Goal: Contribute content

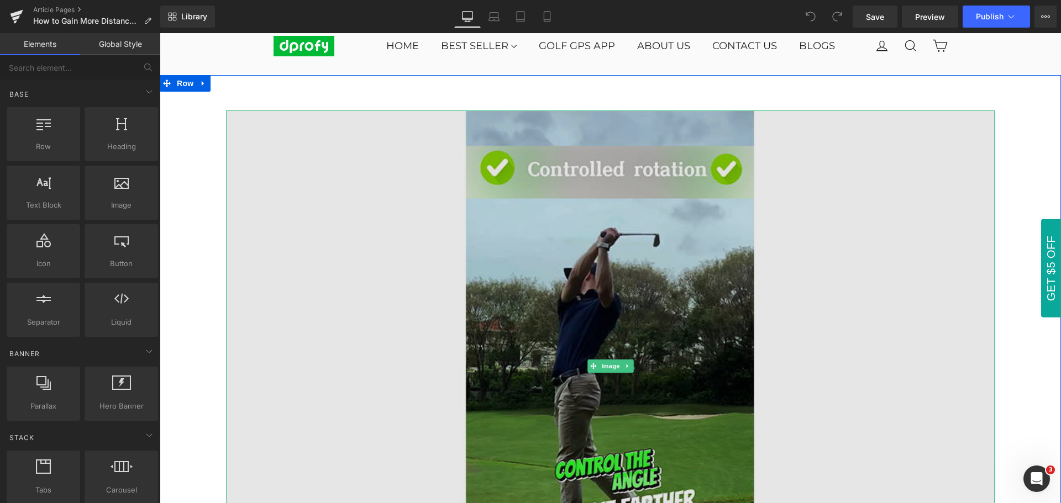
scroll to position [55, 0]
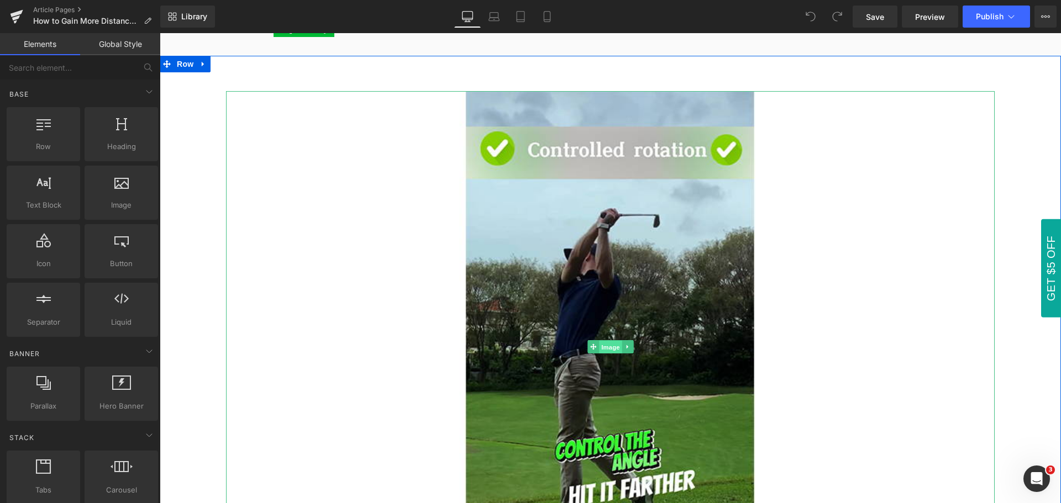
click at [605, 348] on span "Image" at bounding box center [610, 347] width 23 height 13
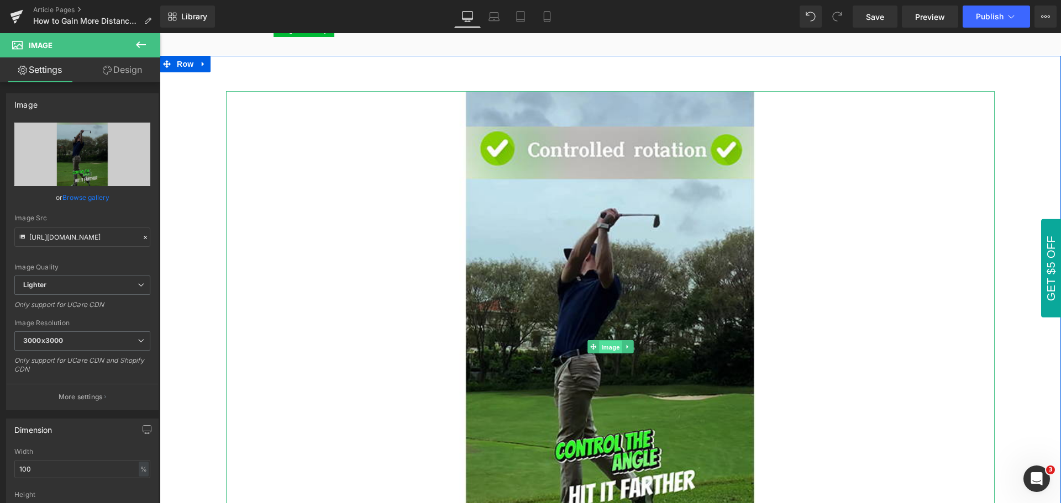
click at [602, 348] on span "Image" at bounding box center [610, 347] width 23 height 13
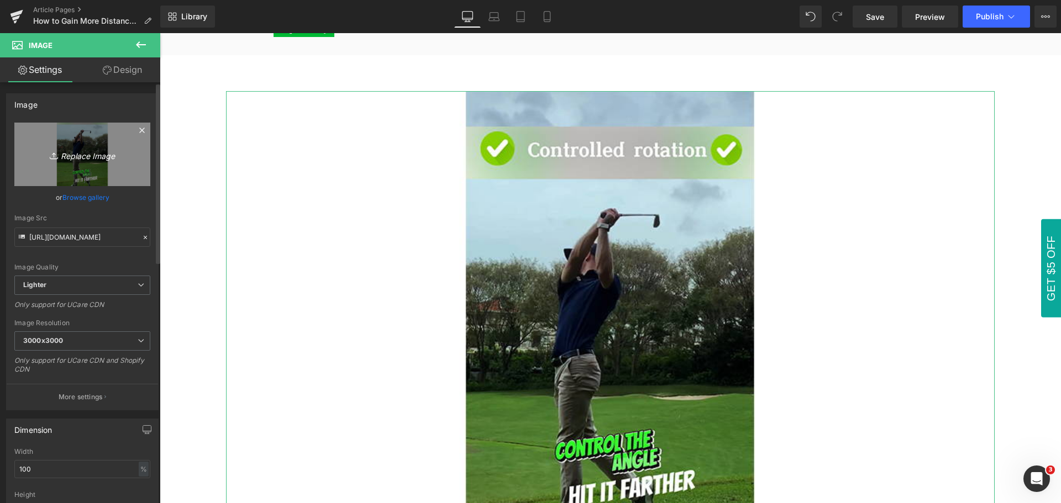
click at [81, 157] on icon "Replace Image" at bounding box center [82, 154] width 88 height 14
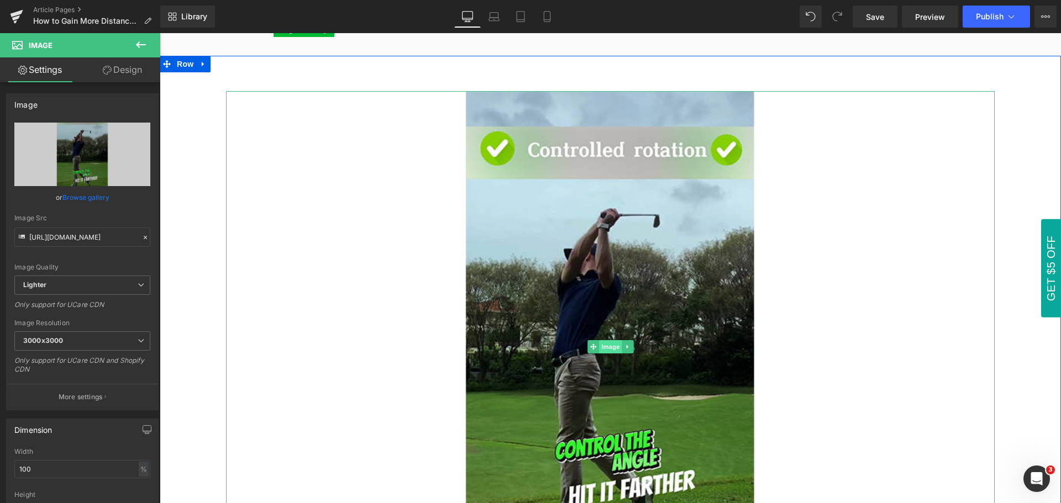
click at [603, 351] on span "Image" at bounding box center [610, 346] width 23 height 13
click at [605, 350] on span "Image" at bounding box center [610, 347] width 23 height 13
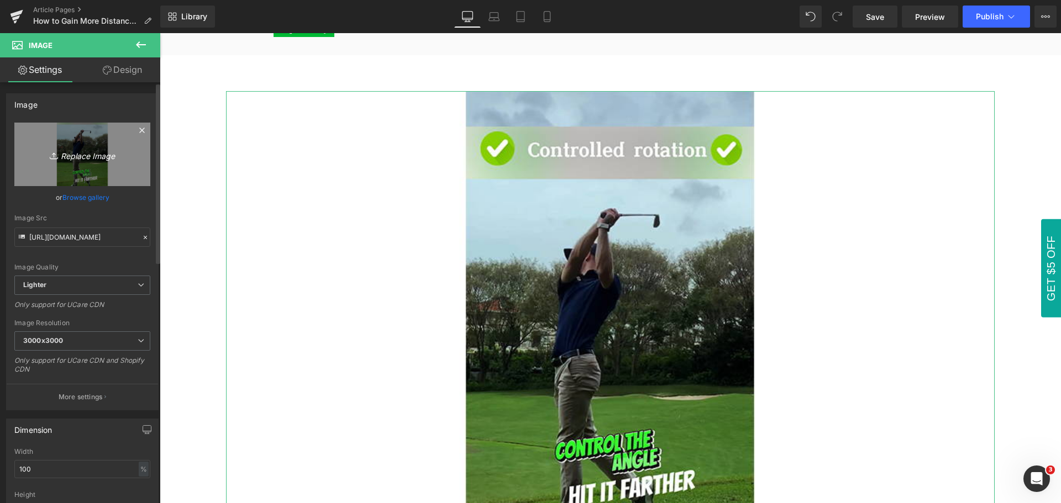
click at [82, 158] on icon "Replace Image" at bounding box center [82, 154] width 88 height 14
type input "C:\fakepath\How to Gain more distance with your driver.jpg"
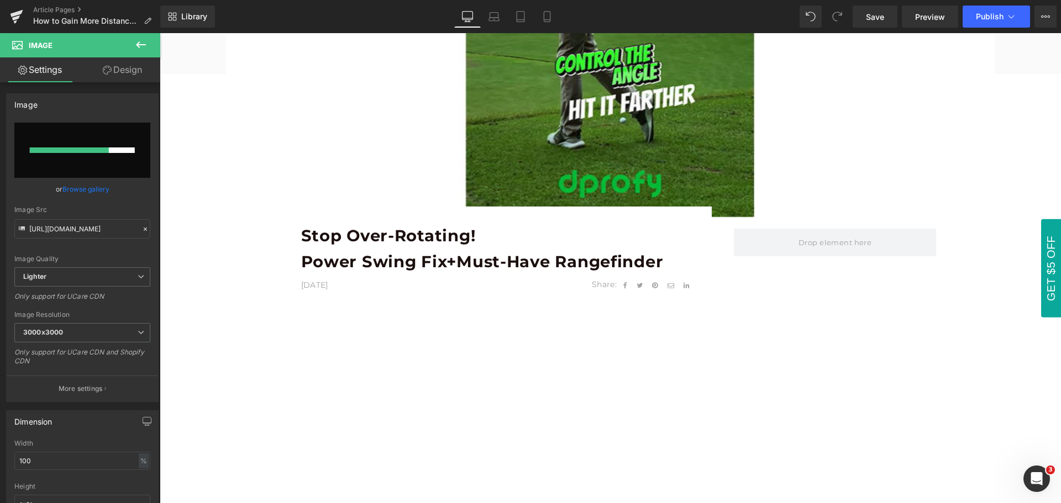
scroll to position [442, 0]
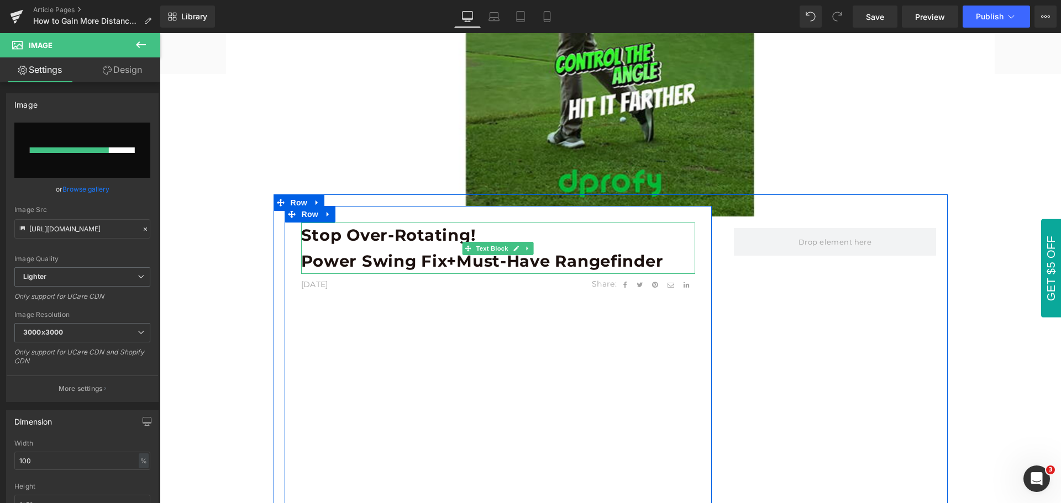
click at [398, 257] on b "Power Swing Fix+Must-Have Rangefinder" at bounding box center [482, 260] width 362 height 19
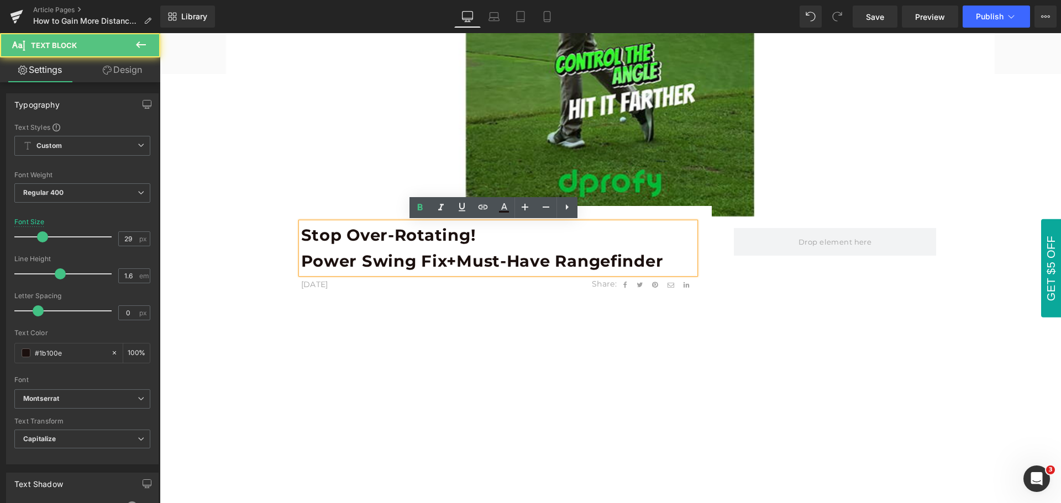
click at [310, 241] on b "Stop Over-Rotating!" at bounding box center [388, 234] width 175 height 19
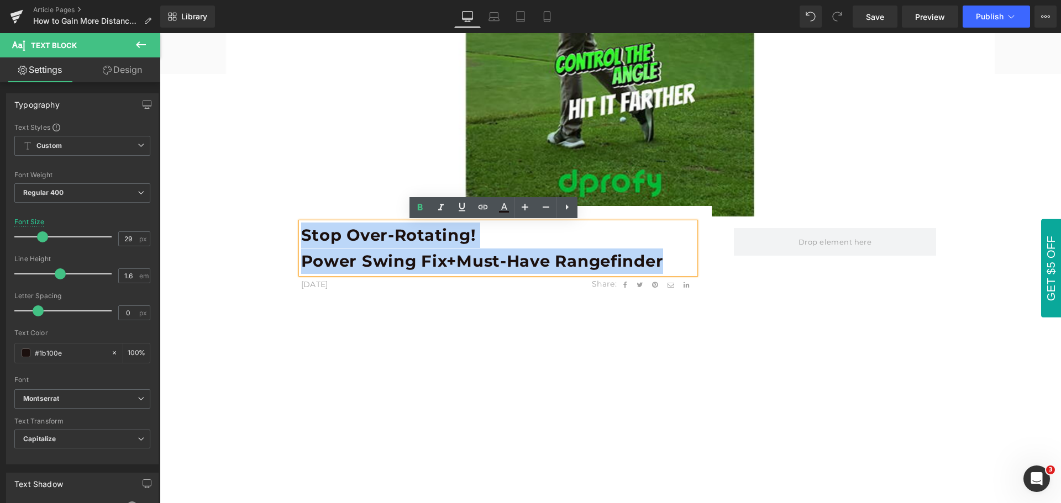
drag, startPoint x: 299, startPoint y: 235, endPoint x: 657, endPoint y: 257, distance: 359.2
click at [657, 257] on div "Stop Over-Rotating! Power Swing Fix+Must-Have Rangefinder" at bounding box center [498, 248] width 394 height 51
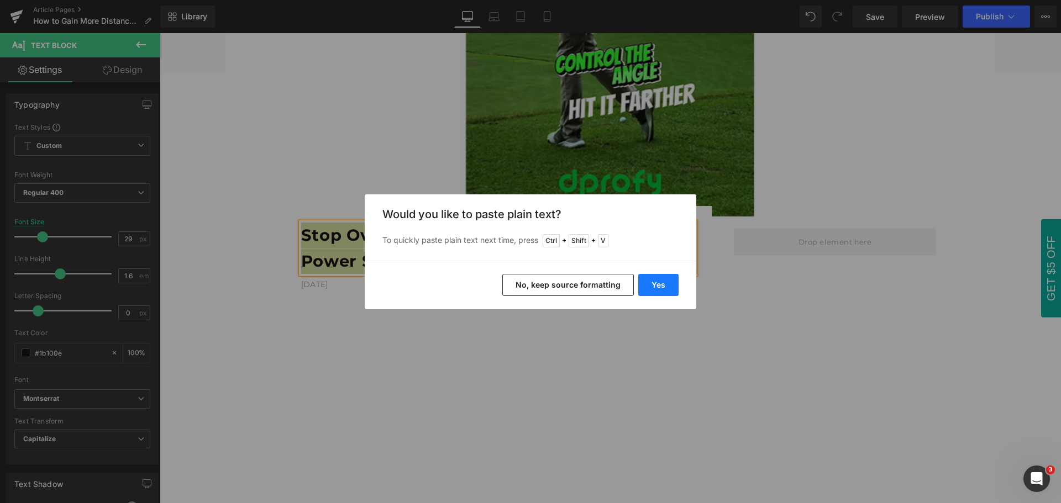
click at [666, 292] on button "Yes" at bounding box center [658, 285] width 40 height 22
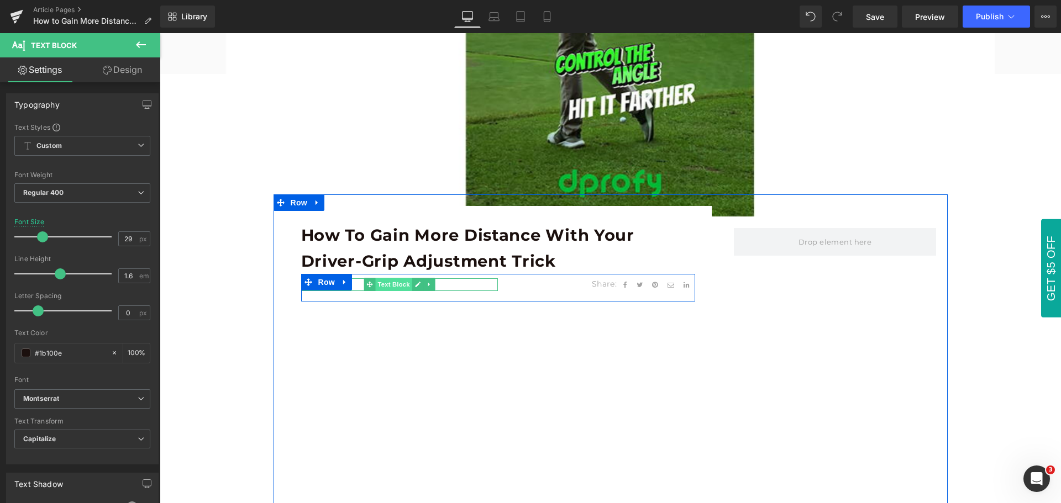
click at [391, 286] on span "Text Block" at bounding box center [393, 284] width 36 height 13
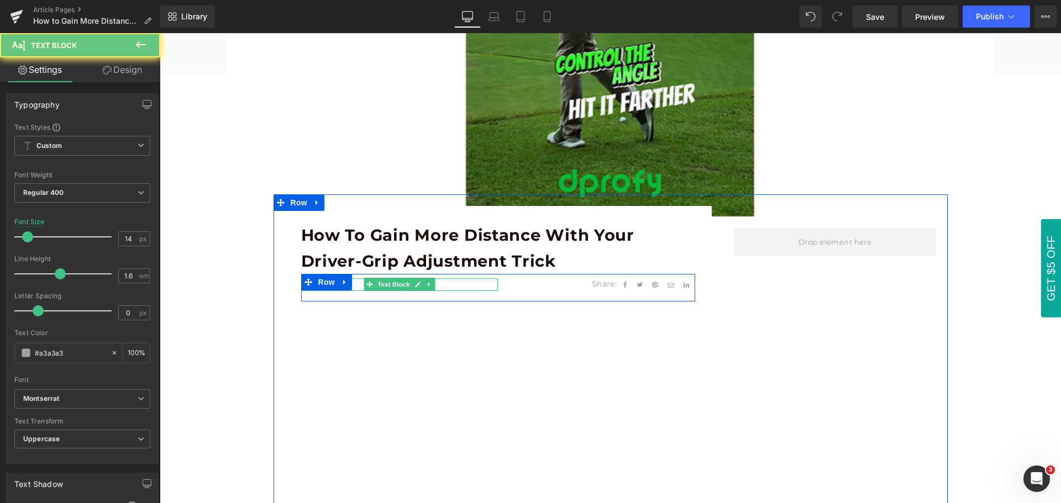
click at [352, 284] on p "[DATE]" at bounding box center [399, 284] width 197 height 12
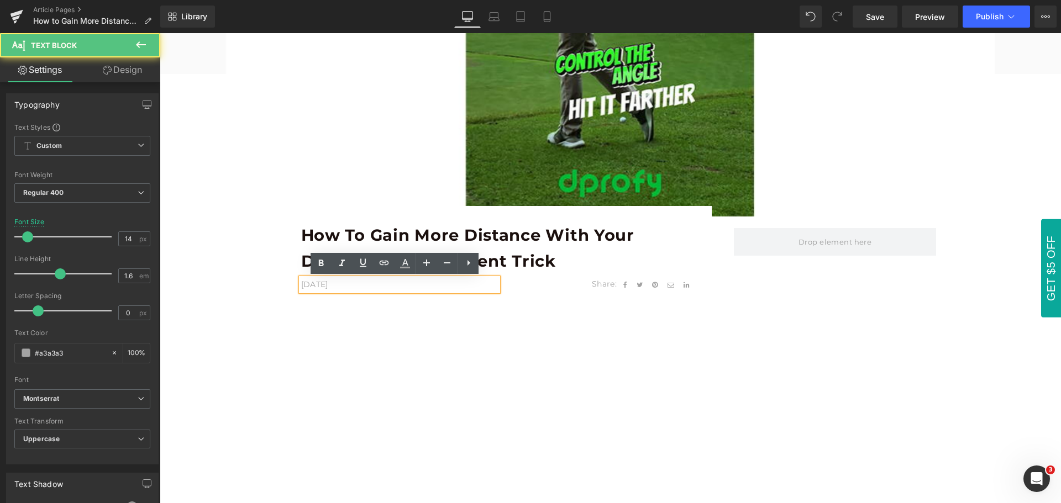
drag, startPoint x: 315, startPoint y: 284, endPoint x: 293, endPoint y: 284, distance: 21.5
click at [301, 284] on div "[DATE]" at bounding box center [399, 284] width 197 height 12
click at [303, 287] on p "[DATE]" at bounding box center [399, 284] width 197 height 12
drag, startPoint x: 314, startPoint y: 284, endPoint x: 293, endPoint y: 284, distance: 21.5
click at [293, 284] on div "How to Gain More Distance With Your Driver-Grip Adjustment Trick Text Block [DA…" at bounding box center [497, 429] width 427 height 413
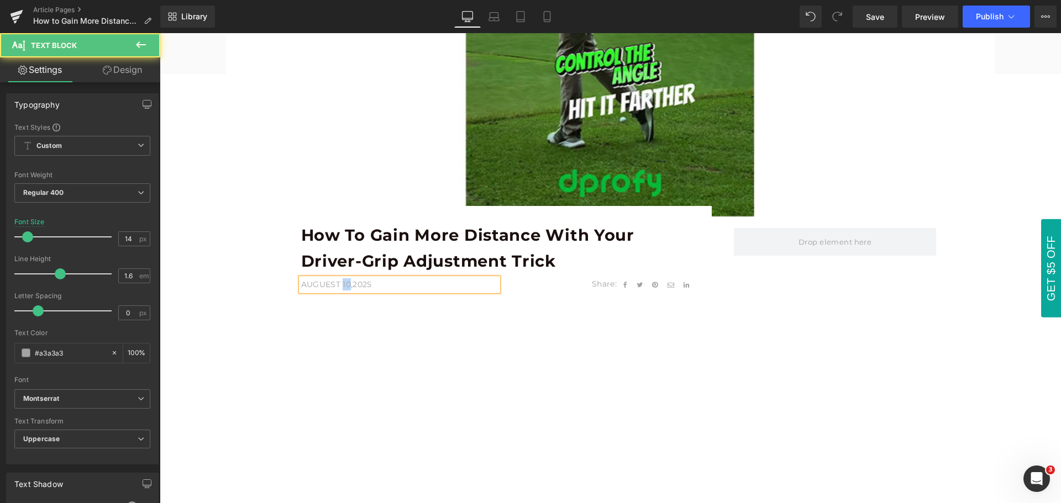
drag, startPoint x: 339, startPoint y: 283, endPoint x: 346, endPoint y: 281, distance: 7.9
click at [346, 281] on p "Auguest 10,2025" at bounding box center [399, 284] width 197 height 12
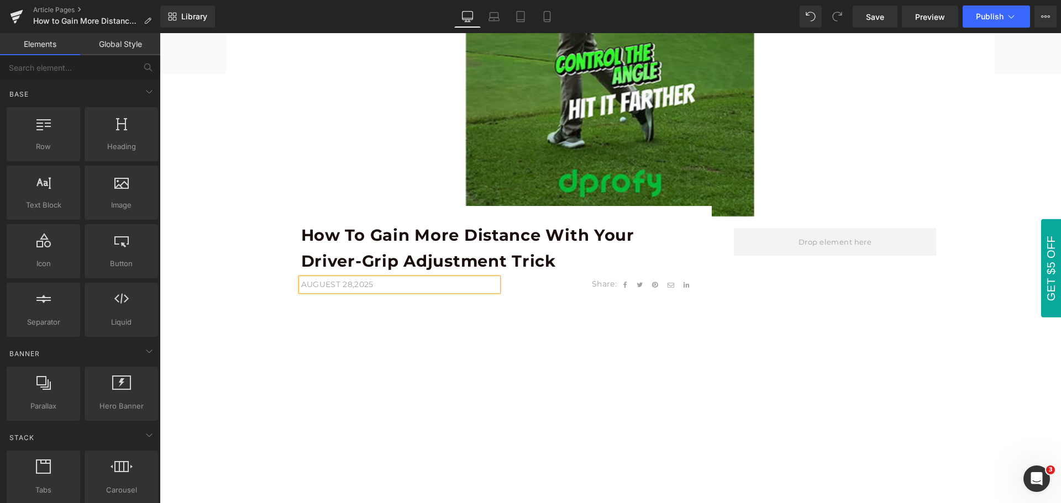
click at [261, 375] on div "Image Row How to Gain More Distance With Your Driver-Grip Adjustment Trick Text…" at bounding box center [610, 359] width 901 height 1381
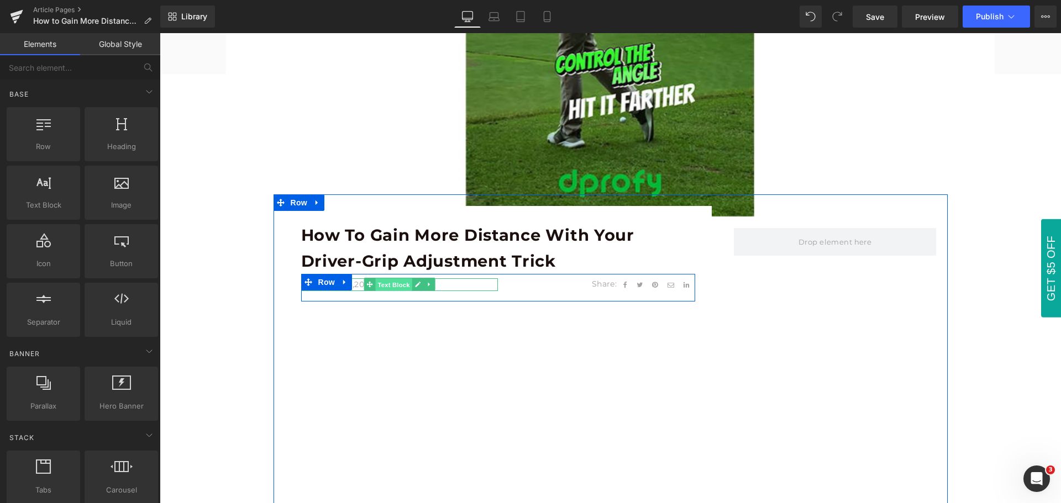
click at [396, 287] on span "Text Block" at bounding box center [393, 284] width 36 height 13
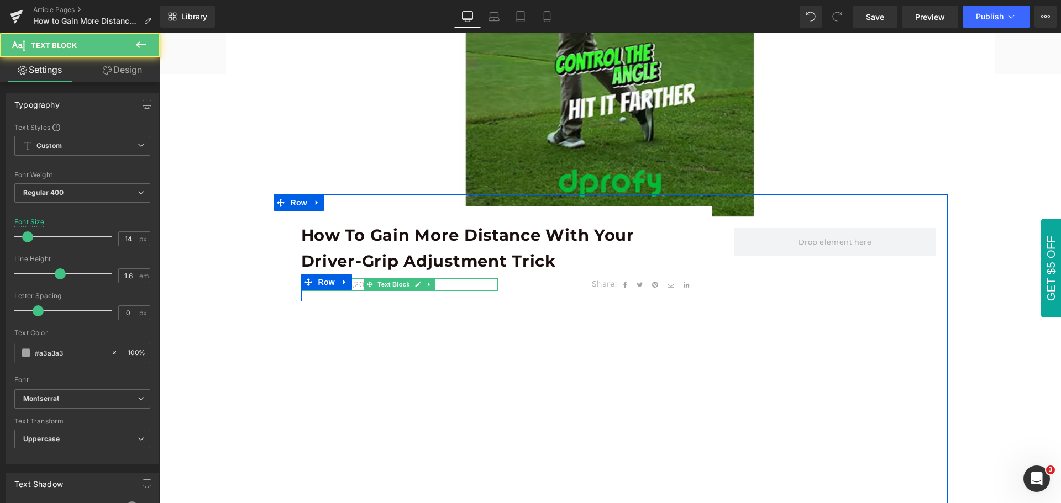
click at [350, 284] on p "Auguest 28,2025" at bounding box center [399, 284] width 197 height 12
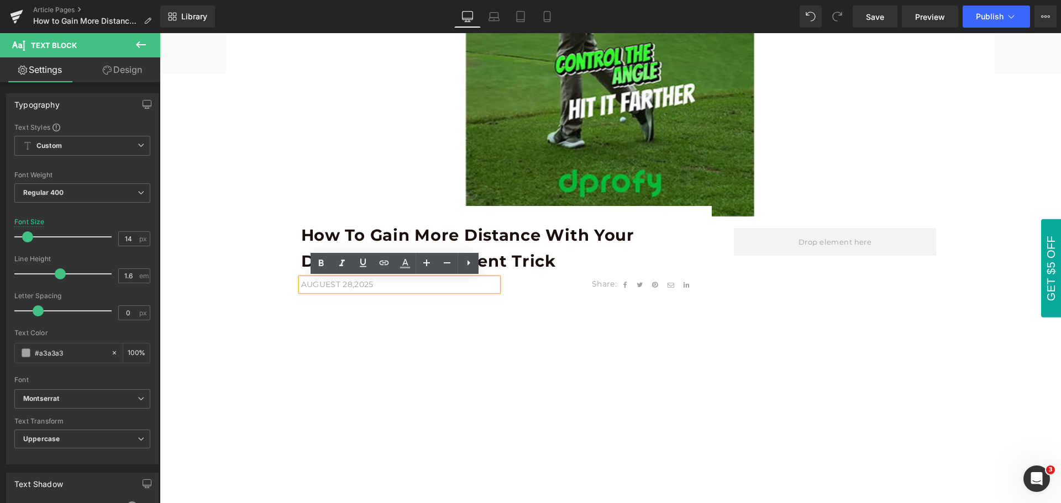
click at [325, 284] on p "Auguest 28,2025" at bounding box center [399, 284] width 197 height 12
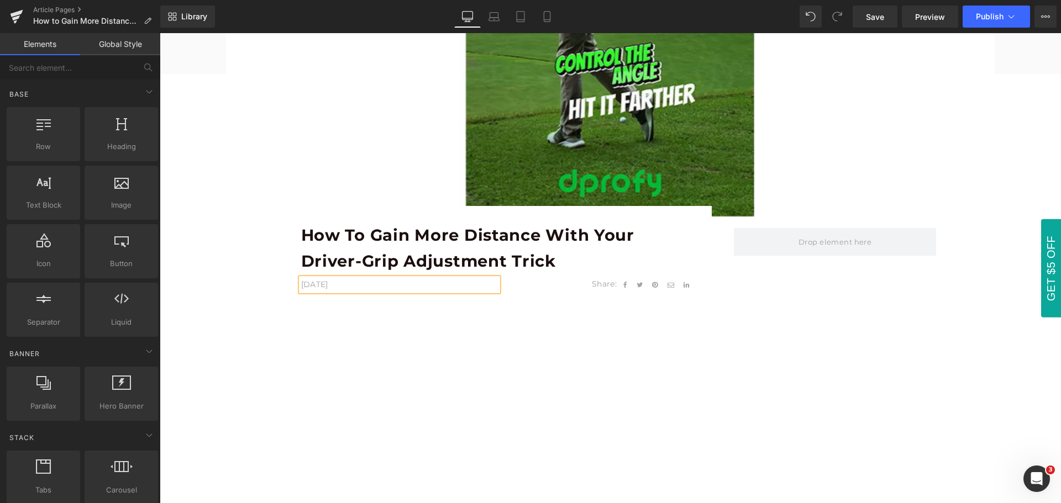
click at [245, 347] on div "Image Row How to Gain More Distance With Your Driver-Grip Adjustment Trick Text…" at bounding box center [610, 359] width 901 height 1381
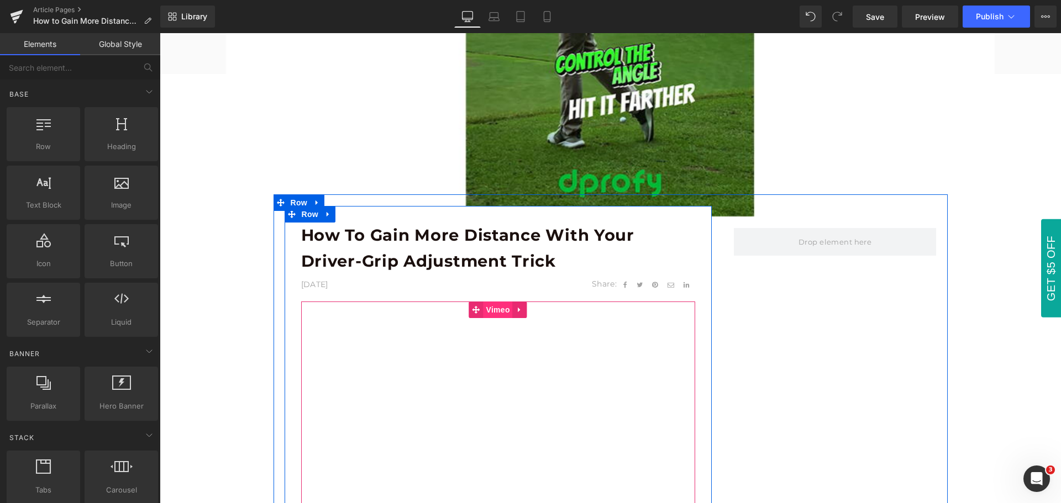
click at [498, 313] on span "Vimeo" at bounding box center [497, 310] width 29 height 17
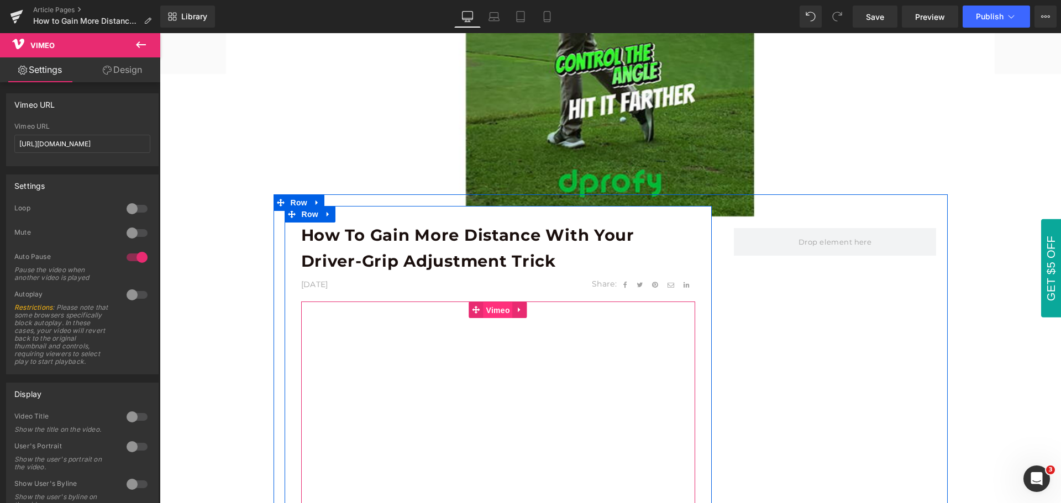
click at [493, 309] on span "Vimeo" at bounding box center [497, 310] width 29 height 17
click at [493, 313] on span "Vimeo" at bounding box center [497, 310] width 29 height 17
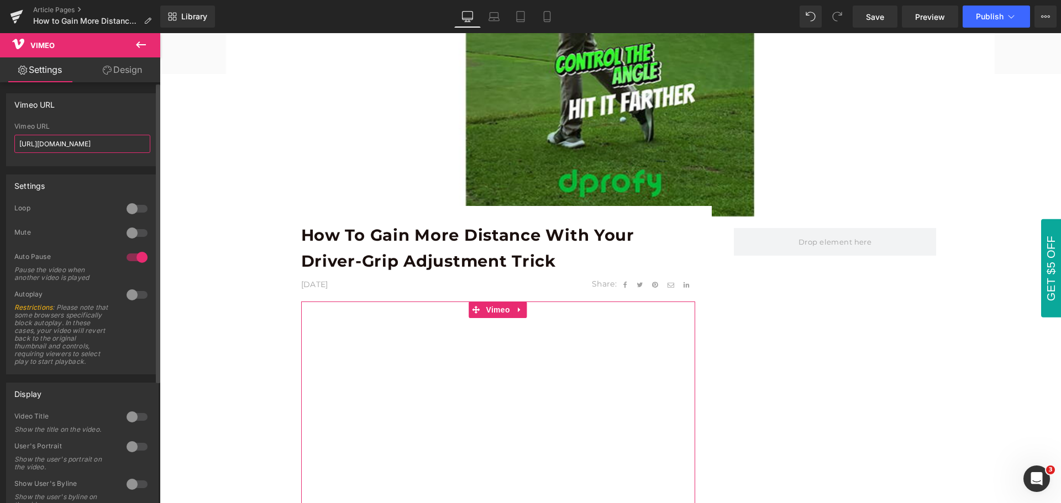
drag, startPoint x: 126, startPoint y: 146, endPoint x: 44, endPoint y: 143, distance: 82.4
click at [44, 143] on input "[URL][DOMAIN_NAME]" at bounding box center [82, 144] width 136 height 18
click at [105, 145] on input "[URL][DOMAIN_NAME]" at bounding box center [82, 144] width 136 height 18
drag, startPoint x: 122, startPoint y: 143, endPoint x: 15, endPoint y: 144, distance: 107.2
click at [15, 144] on input "[URL][DOMAIN_NAME]" at bounding box center [82, 144] width 136 height 18
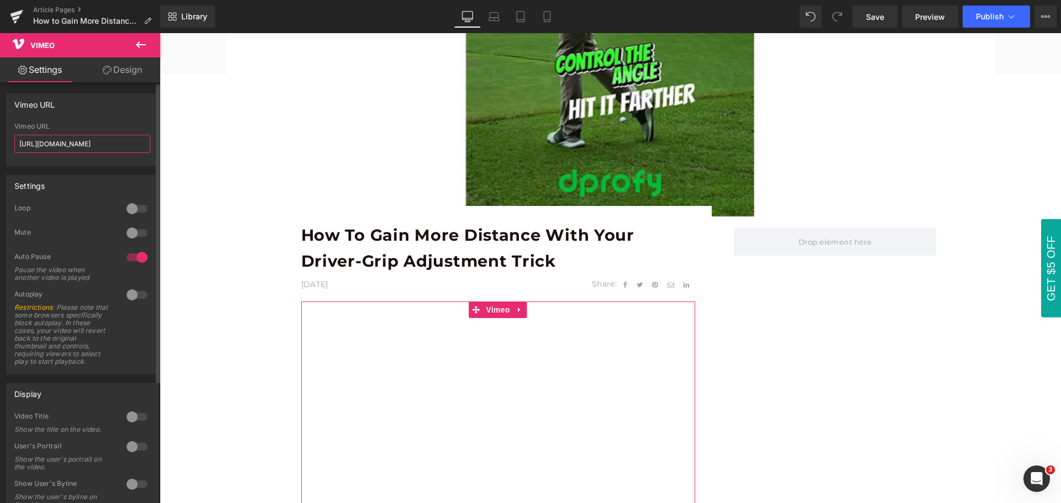
paste input "11376512"
type input "[URL][DOMAIN_NAME]"
click at [76, 105] on div "Vimeo URL" at bounding box center [82, 104] width 151 height 21
click at [141, 41] on icon at bounding box center [140, 44] width 13 height 13
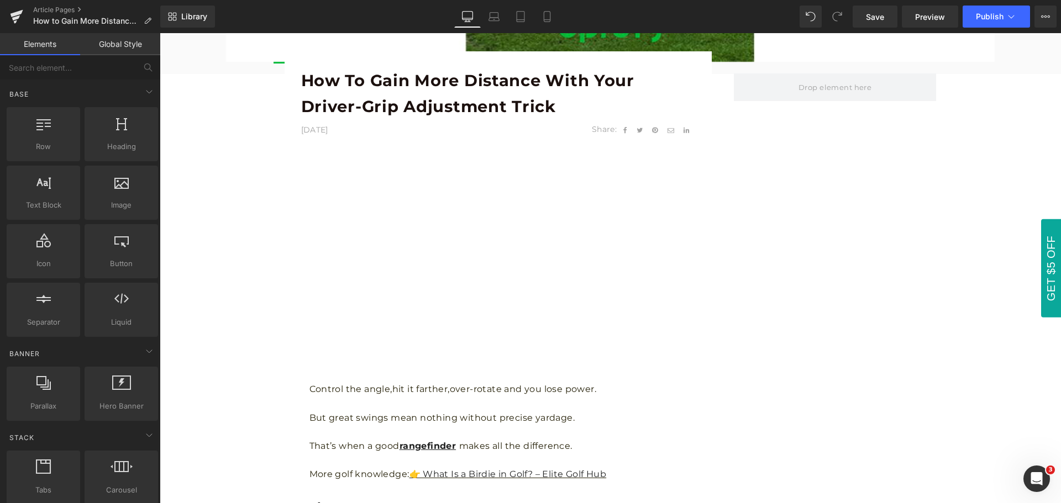
scroll to position [663, 0]
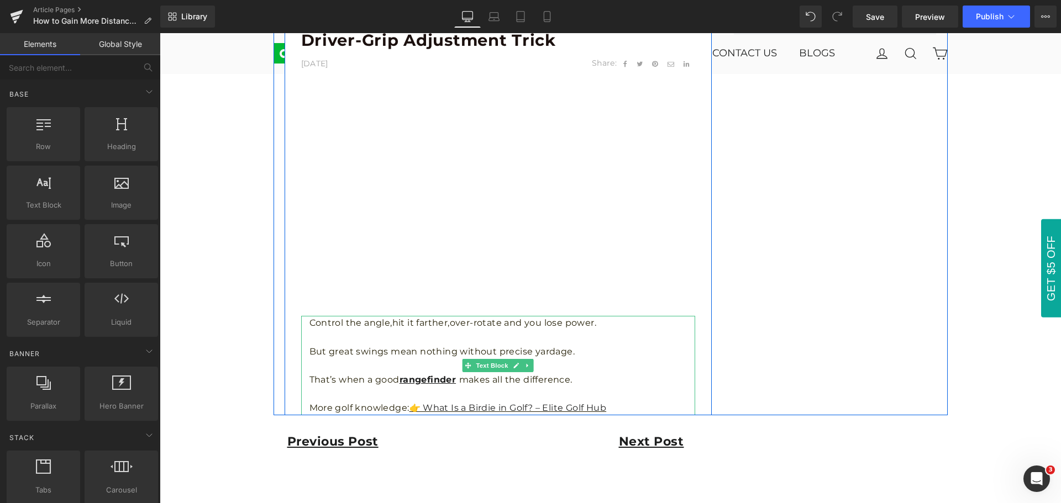
click at [345, 335] on p at bounding box center [502, 337] width 386 height 14
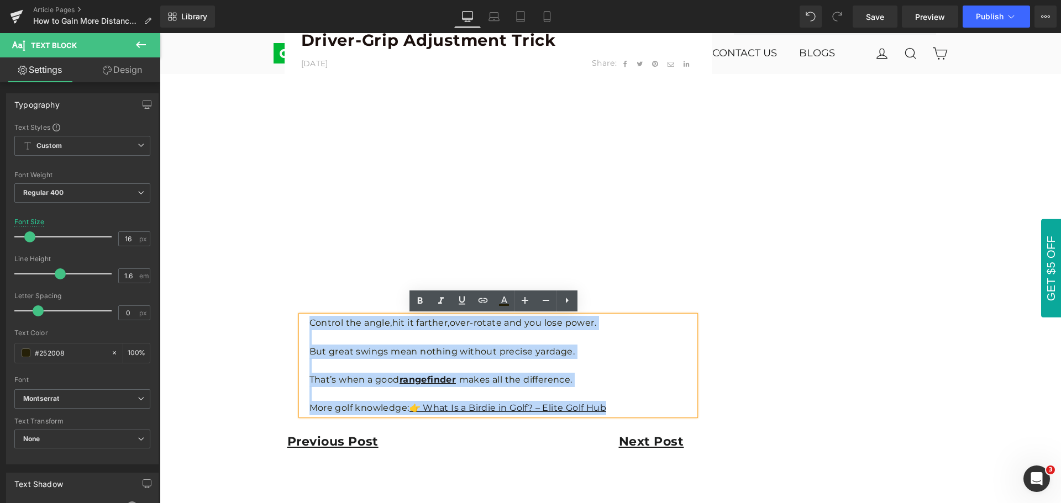
drag, startPoint x: 307, startPoint y: 323, endPoint x: 609, endPoint y: 405, distance: 313.7
click at [609, 405] on div "Control the angle,hit it farther,over-rotate and you lose power. But great swin…" at bounding box center [498, 365] width 394 height 99
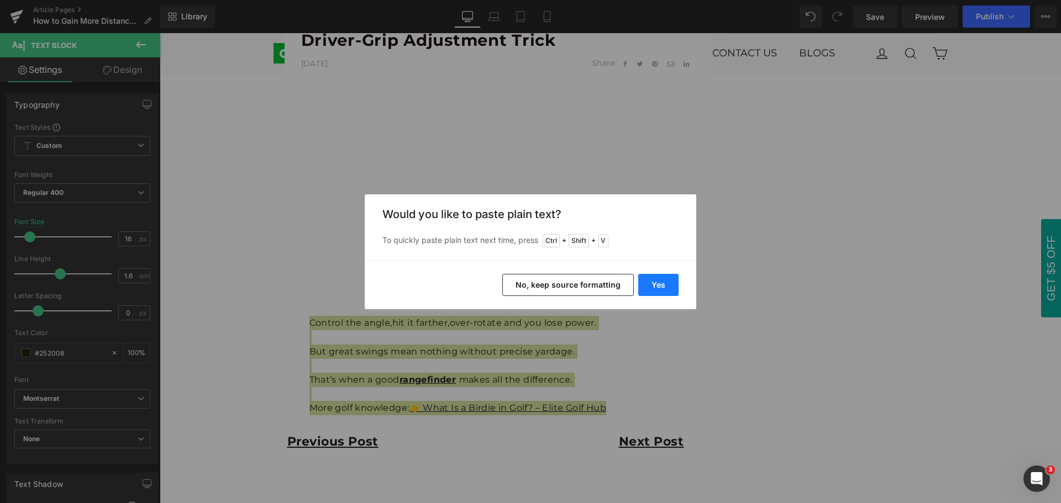
click at [672, 291] on button "Yes" at bounding box center [658, 285] width 40 height 22
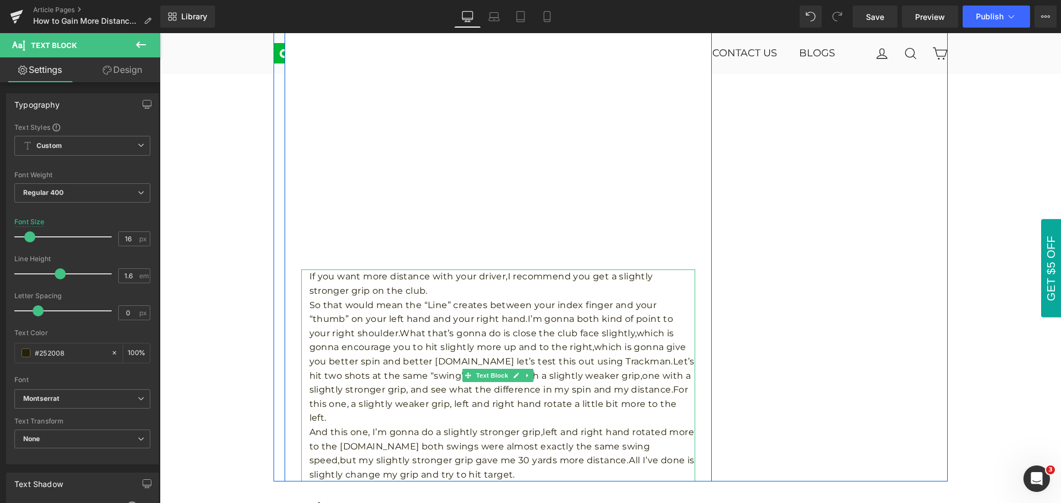
scroll to position [773, 0]
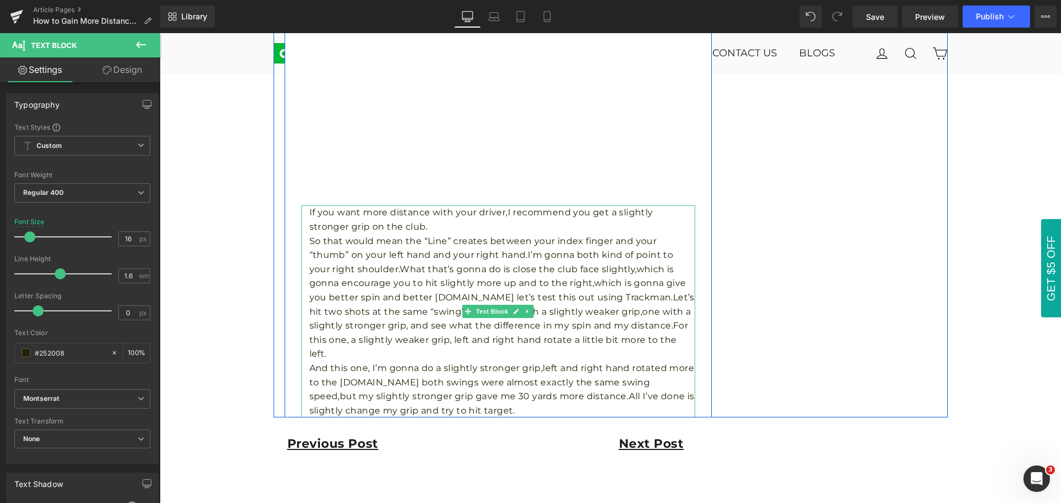
click at [404, 229] on p "If you want more distance with your driver,I recommend you get a slightly stron…" at bounding box center [502, 219] width 386 height 28
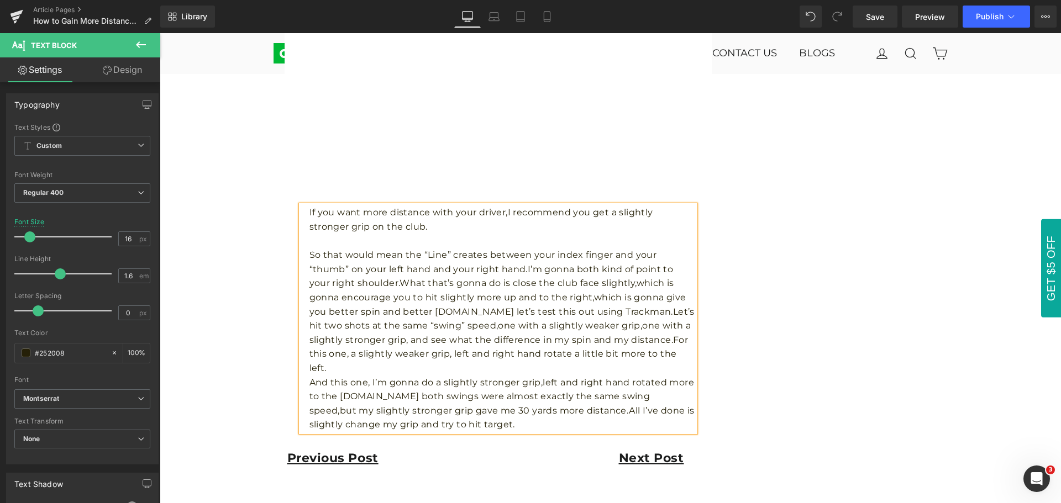
click at [372, 368] on p "So that would mean the “Line” creates between your index finger and your “thumb…" at bounding box center [502, 311] width 386 height 127
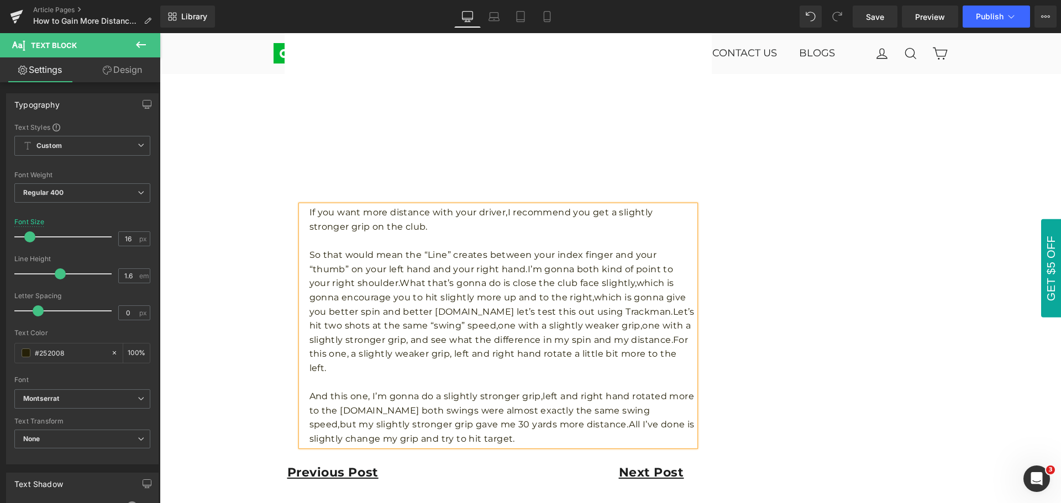
click at [523, 268] on p "So that would mean the “Line” creates between your index finger and your “thumb…" at bounding box center [502, 311] width 386 height 127
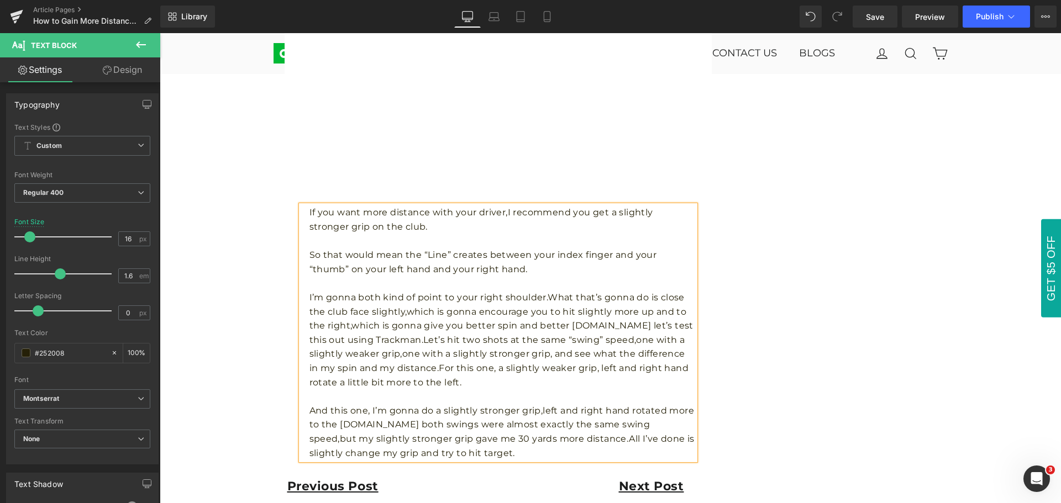
click at [608, 325] on p "I’m gonna both kind of point to your right shoulder.What that’s gonna do is clo…" at bounding box center [502, 340] width 386 height 99
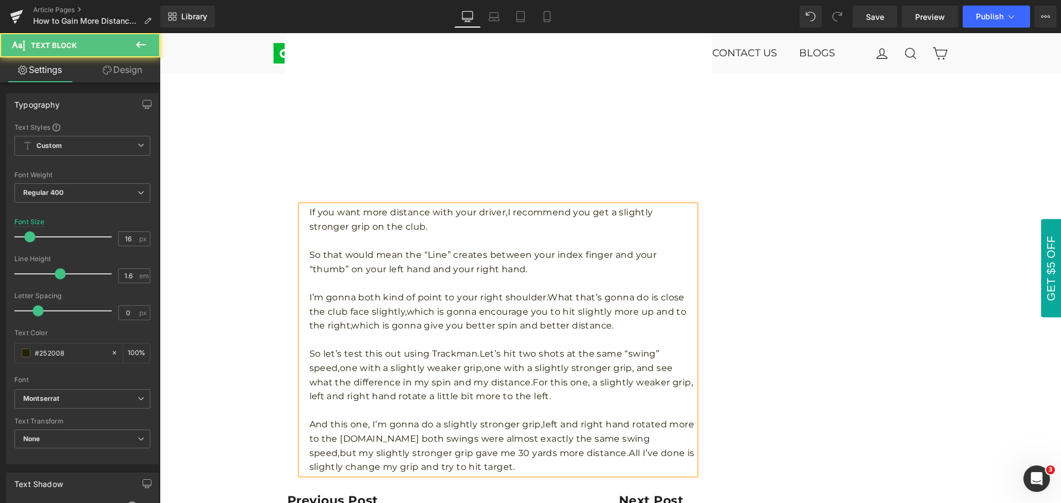
click at [474, 353] on p "So let’s test this out using Trackman.Let’s hit two shots at the same “swing” s…" at bounding box center [502, 375] width 386 height 56
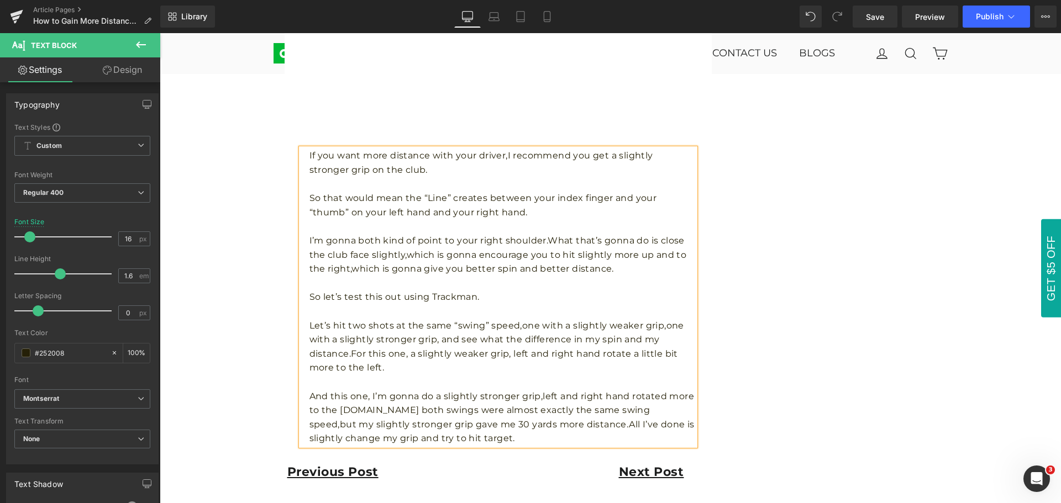
scroll to position [939, 0]
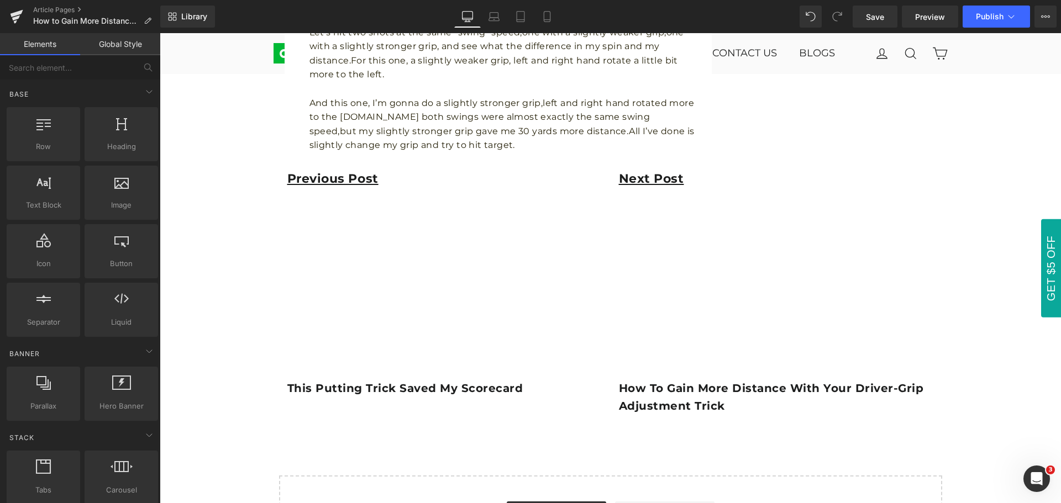
scroll to position [1105, 0]
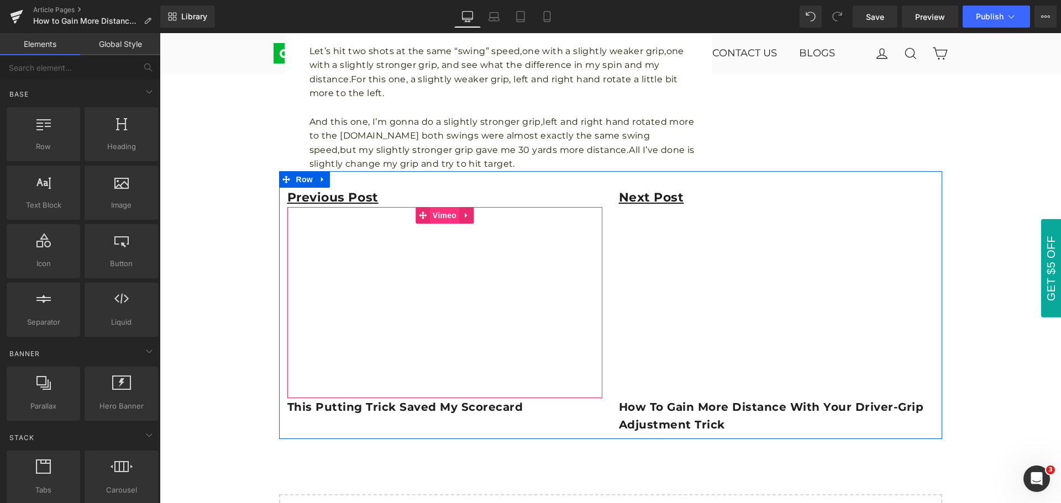
click at [440, 215] on span "Vimeo" at bounding box center [444, 215] width 29 height 17
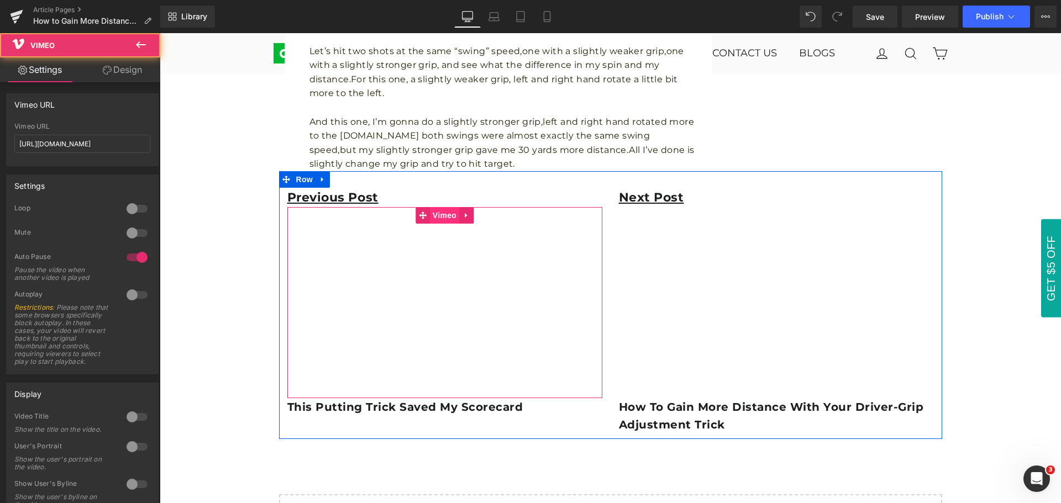
click at [440, 215] on span "Vimeo" at bounding box center [444, 215] width 29 height 17
click at [440, 215] on span "Vimeo" at bounding box center [444, 216] width 29 height 17
click at [438, 217] on span "Vimeo" at bounding box center [444, 216] width 29 height 17
click at [435, 219] on span "Vimeo" at bounding box center [444, 216] width 29 height 17
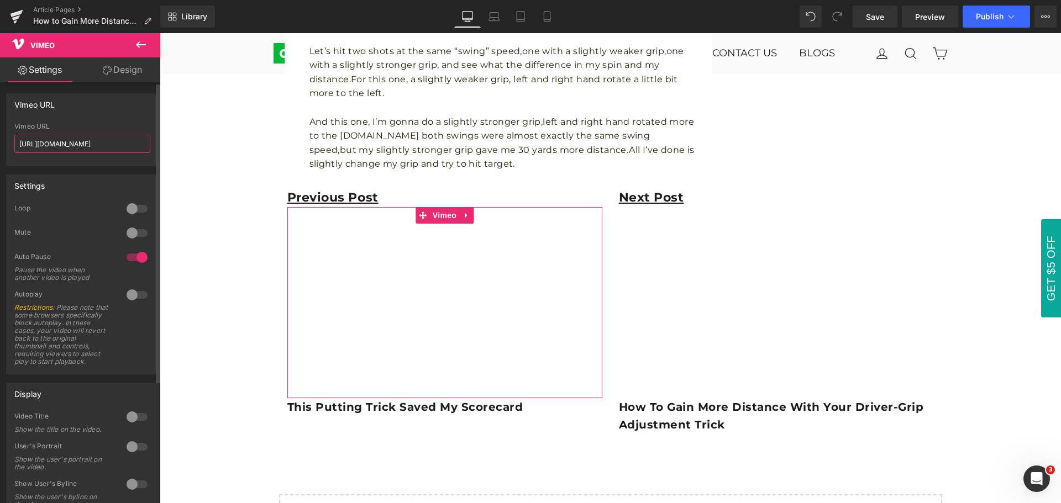
drag, startPoint x: 122, startPoint y: 143, endPoint x: 7, endPoint y: 138, distance: 115.0
click at [7, 138] on div "[URL][DOMAIN_NAME] Vimeo URL [URL][DOMAIN_NAME]" at bounding box center [82, 144] width 151 height 43
paste input "875047?fl=pl&fe=sh"
type input "[URL][DOMAIN_NAME]"
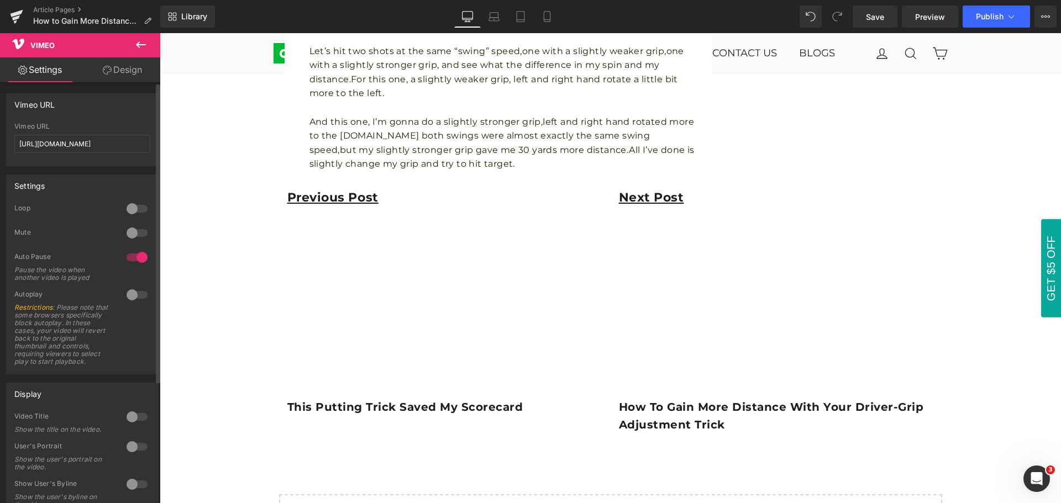
click at [103, 111] on div "Vimeo URL" at bounding box center [82, 104] width 151 height 21
click at [141, 45] on icon at bounding box center [141, 44] width 10 height 7
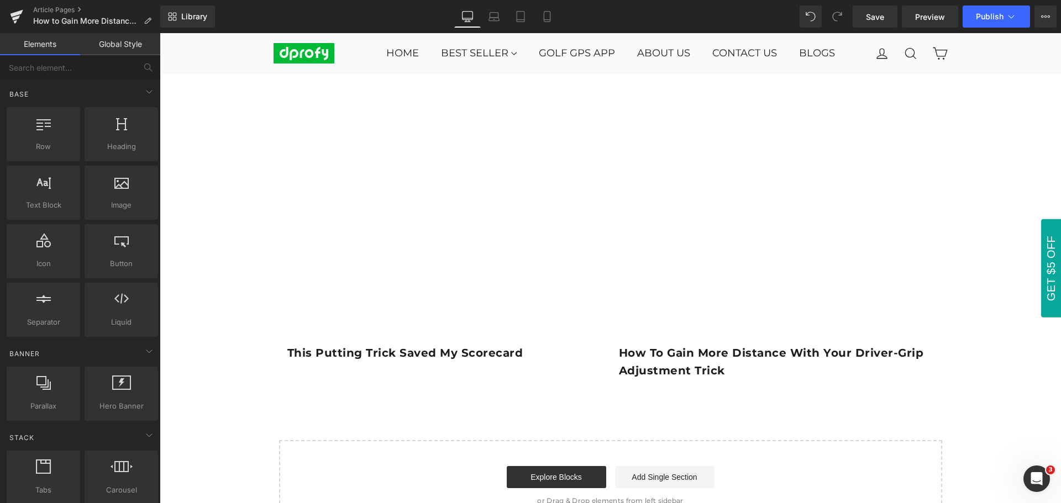
scroll to position [1602, 0]
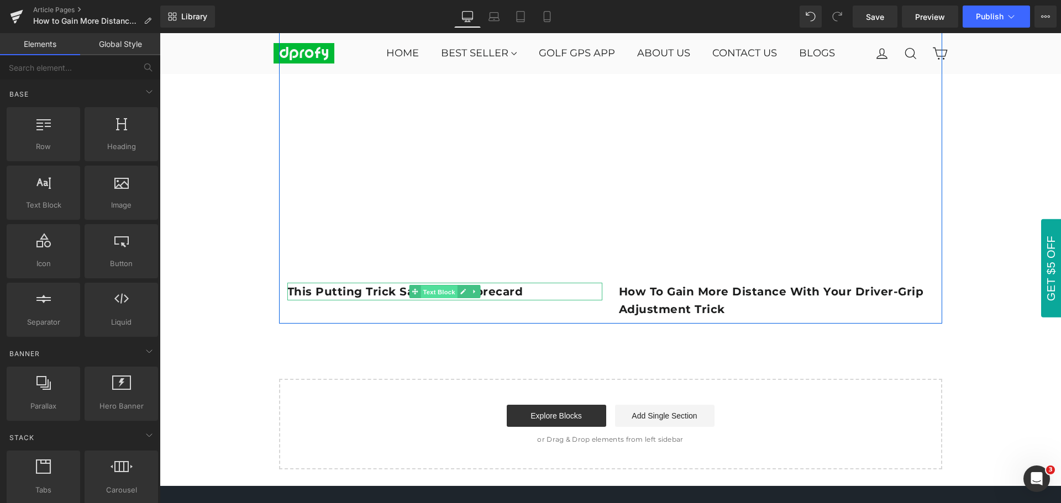
click at [429, 292] on span "Text Block" at bounding box center [438, 292] width 36 height 13
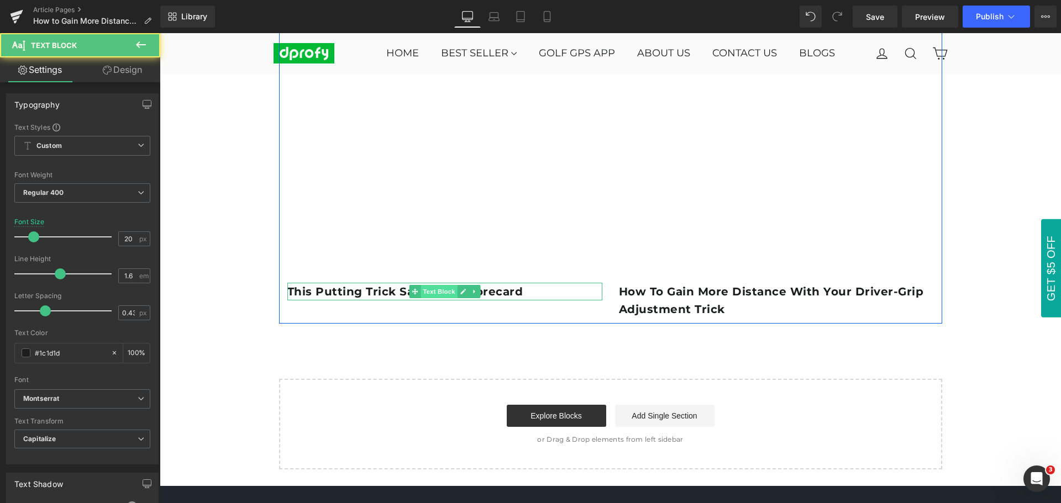
click at [429, 292] on span "Text Block" at bounding box center [438, 291] width 36 height 13
click at [520, 291] on p "This Putting Trick Saved My Scorecard" at bounding box center [444, 292] width 315 height 18
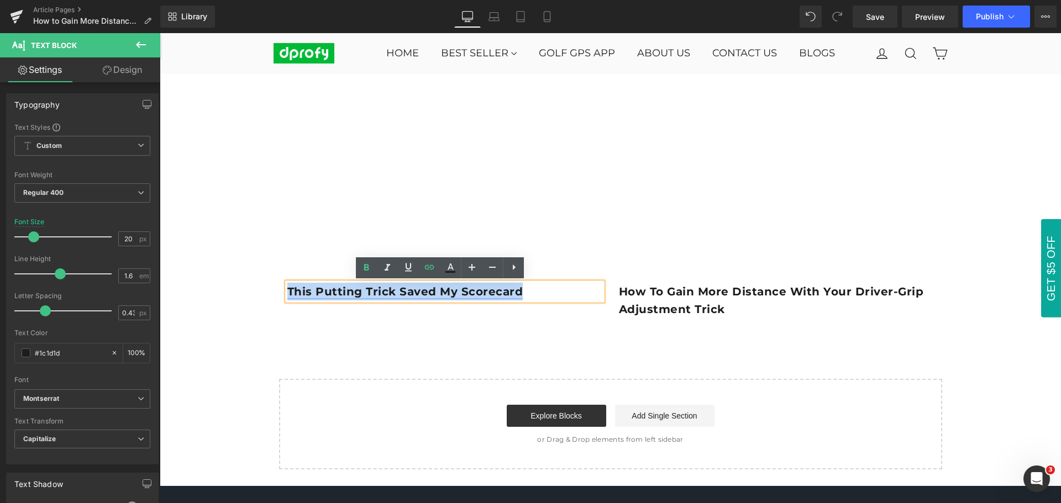
drag, startPoint x: 520, startPoint y: 291, endPoint x: 284, endPoint y: 289, distance: 235.9
click at [287, 289] on p "This Putting Trick Saved My Scorecard" at bounding box center [444, 292] width 315 height 18
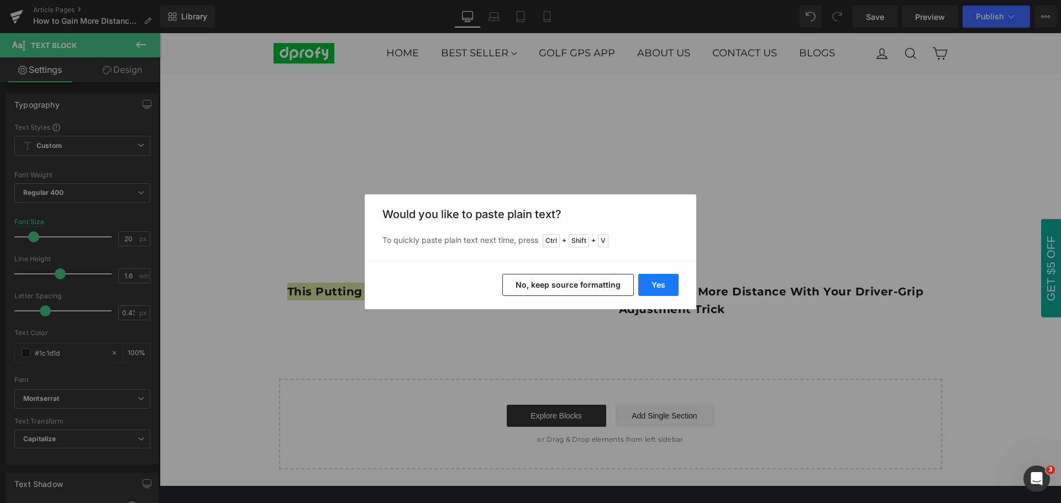
click at [667, 283] on button "Yes" at bounding box center [658, 285] width 40 height 22
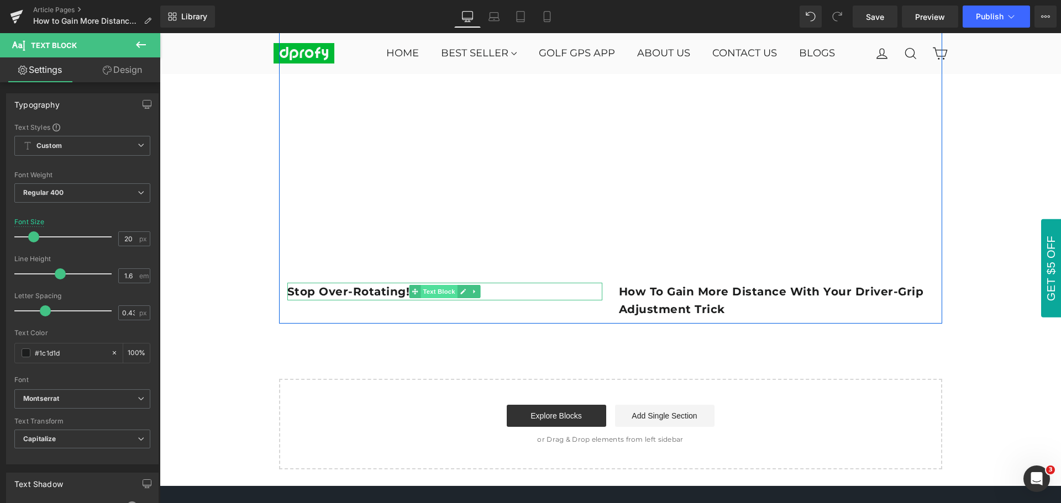
click at [440, 294] on span "Text Block" at bounding box center [438, 291] width 36 height 13
click at [495, 294] on p "Stop Over-Rotating!" at bounding box center [444, 292] width 315 height 18
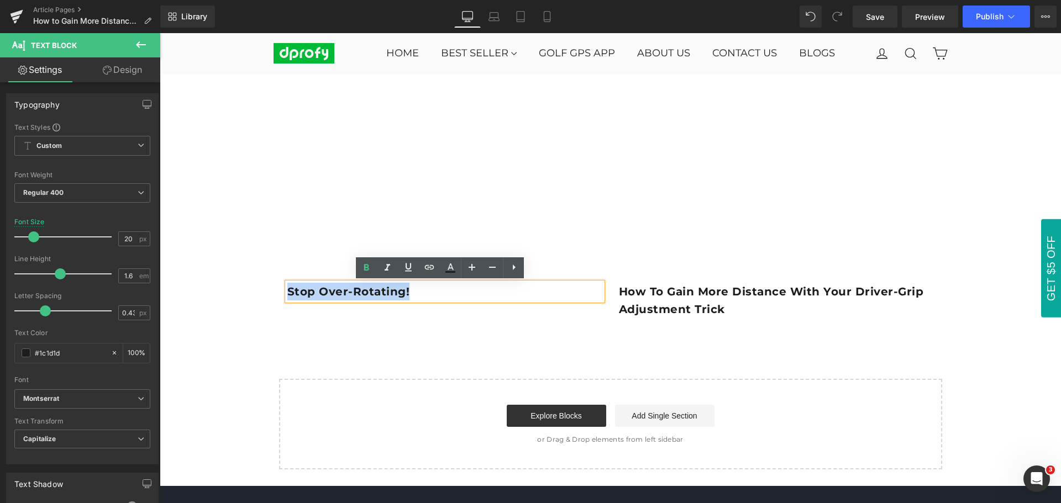
drag, startPoint x: 441, startPoint y: 292, endPoint x: 283, endPoint y: 292, distance: 158.0
click at [287, 292] on p "Stop Over-Rotating!" at bounding box center [444, 292] width 315 height 18
click at [426, 271] on icon at bounding box center [429, 267] width 13 height 13
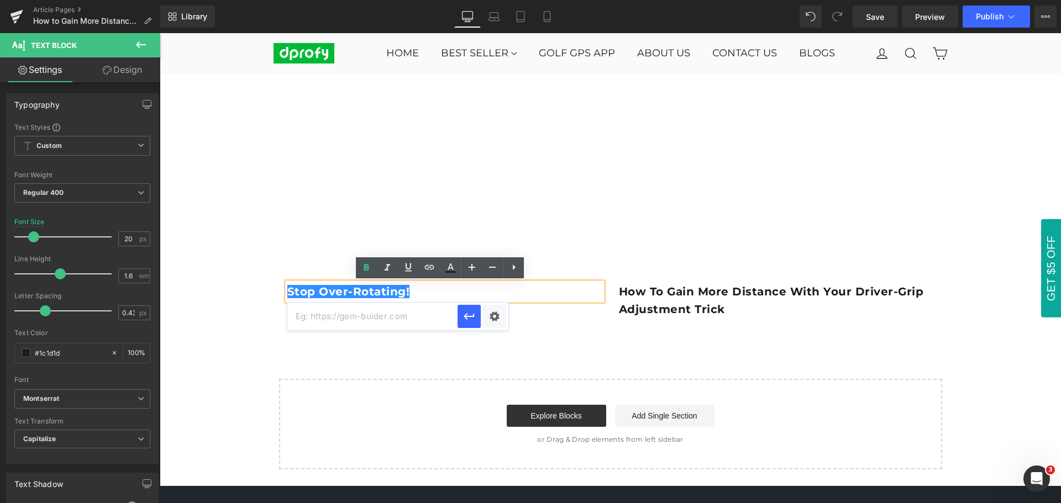
click at [414, 318] on input "text" at bounding box center [372, 317] width 170 height 28
paste input "[URL][DOMAIN_NAME]"
type input "[URL][DOMAIN_NAME]"
click at [467, 324] on button "button" at bounding box center [468, 316] width 23 height 23
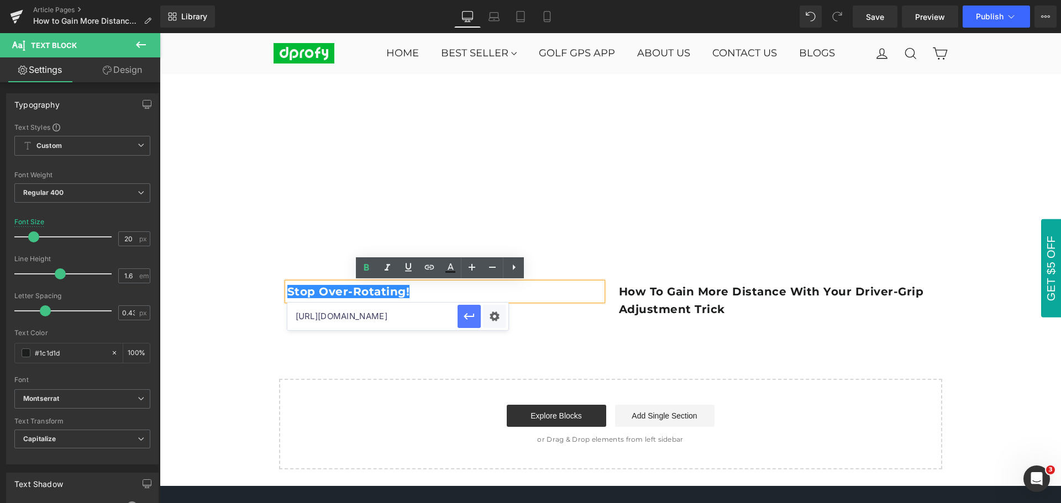
scroll to position [0, 0]
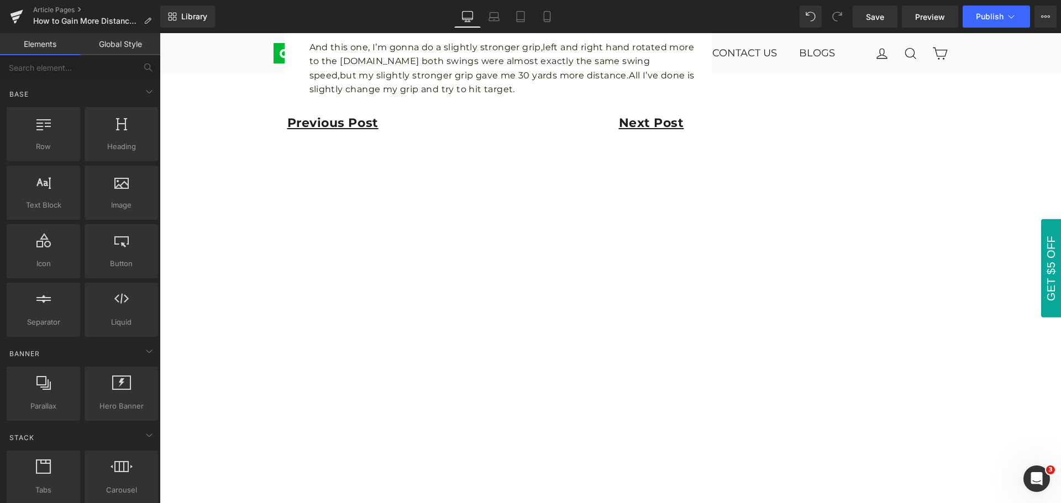
scroll to position [1160, 0]
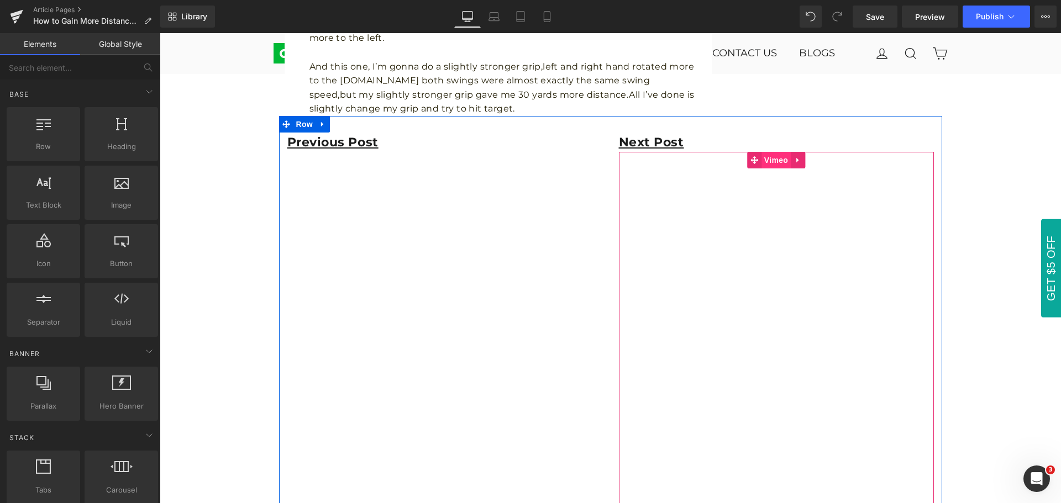
click at [771, 160] on span "Vimeo" at bounding box center [775, 160] width 29 height 17
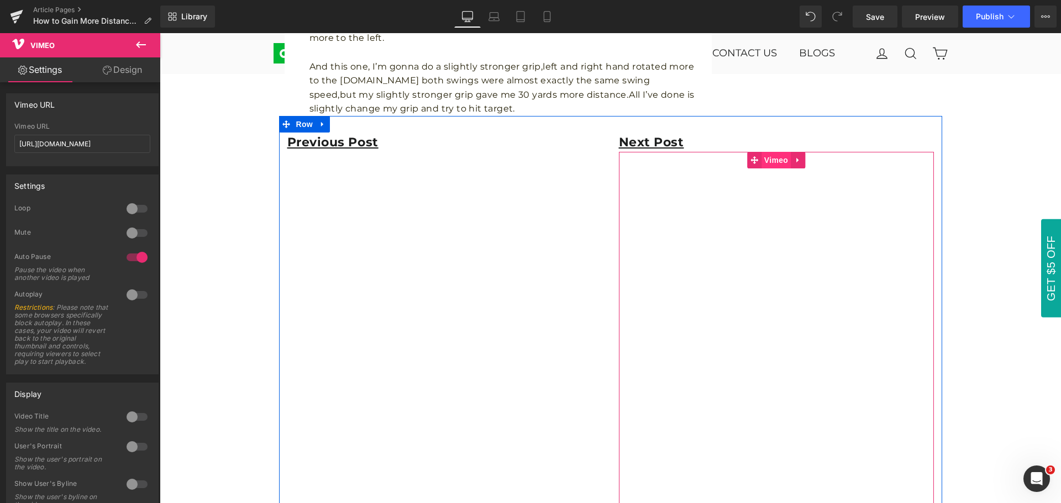
click at [773, 161] on span "Vimeo" at bounding box center [775, 160] width 29 height 17
click at [769, 162] on span "Vimeo" at bounding box center [775, 160] width 29 height 17
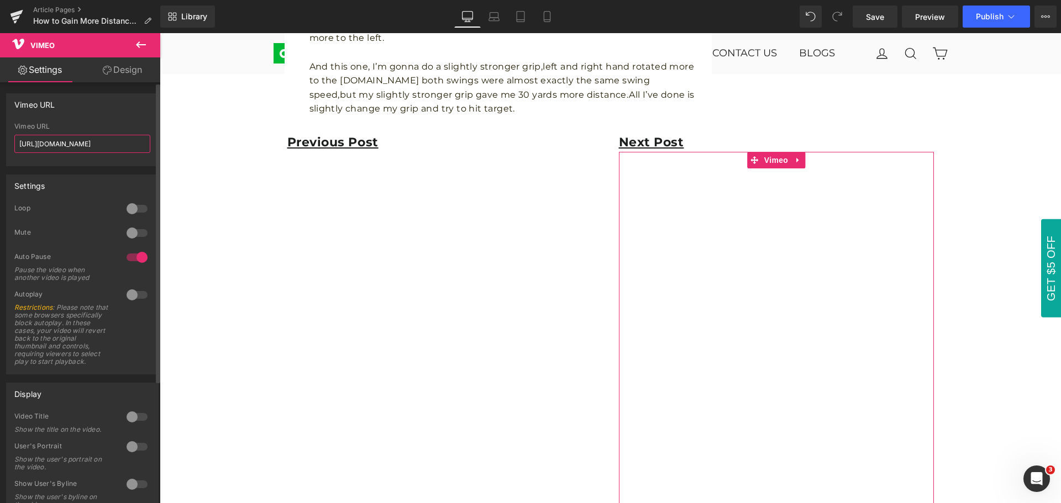
drag, startPoint x: 128, startPoint y: 144, endPoint x: 15, endPoint y: 144, distance: 112.7
click at [15, 144] on input "[URL][DOMAIN_NAME]" at bounding box center [82, 144] width 136 height 18
paste input "13770623"
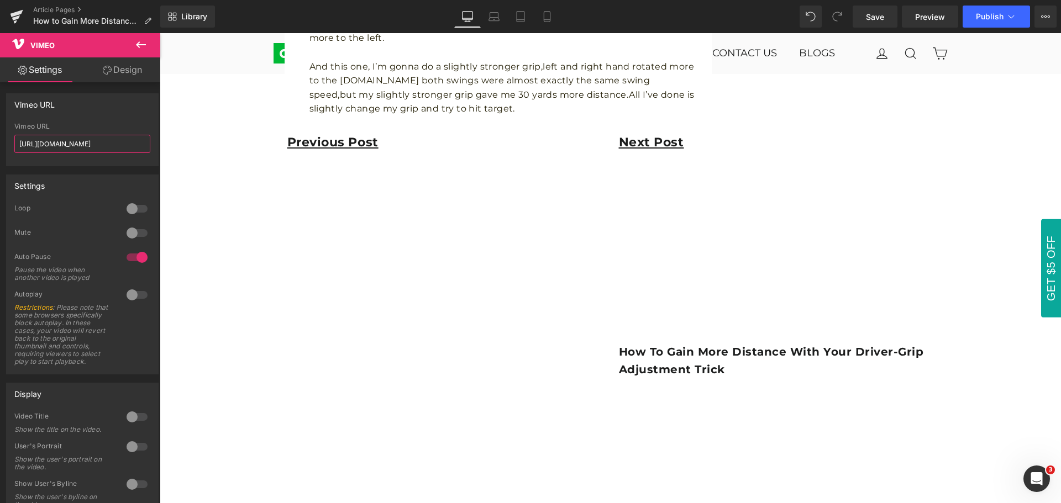
type input "[URL][DOMAIN_NAME]"
click at [142, 45] on icon at bounding box center [141, 44] width 10 height 7
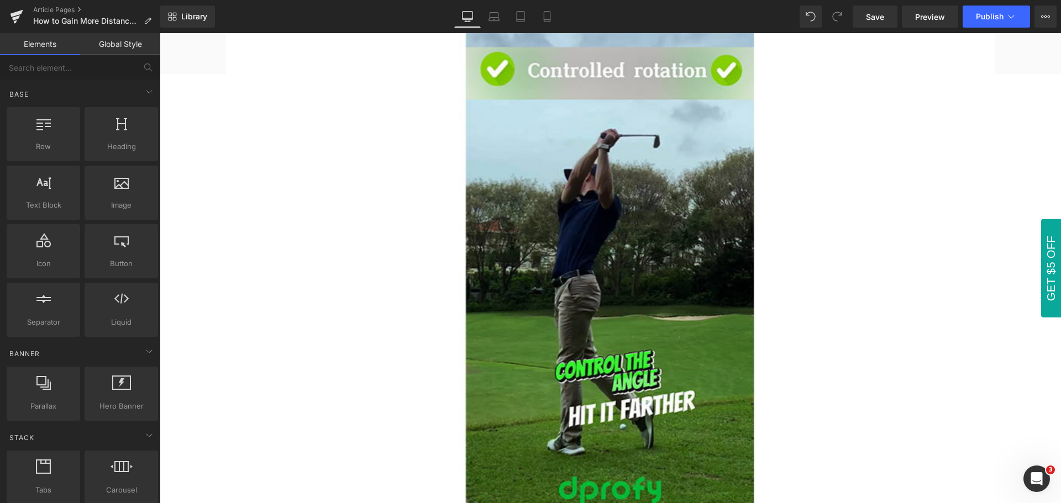
scroll to position [0, 0]
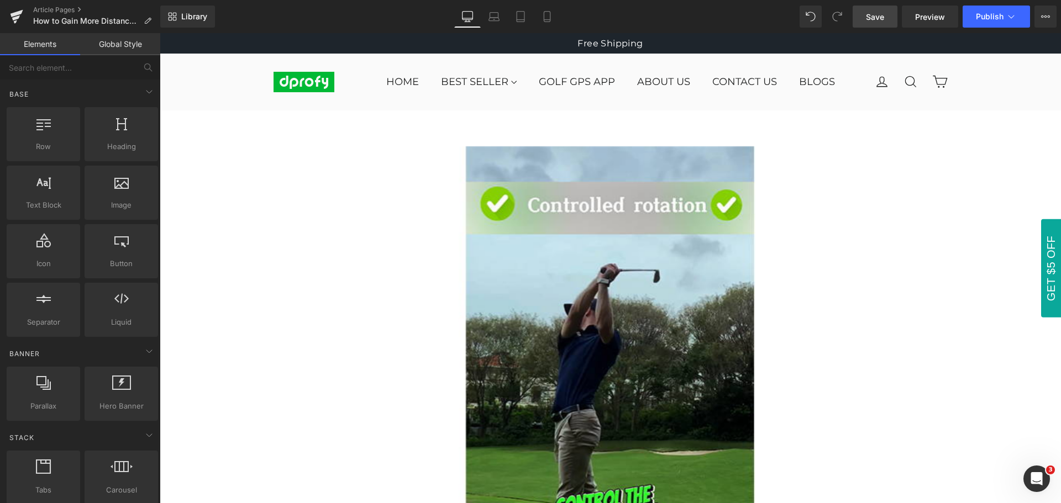
click at [875, 19] on span "Save" at bounding box center [875, 17] width 18 height 12
click at [877, 20] on span "Save" at bounding box center [875, 17] width 18 height 12
